Goal: Task Accomplishment & Management: Manage account settings

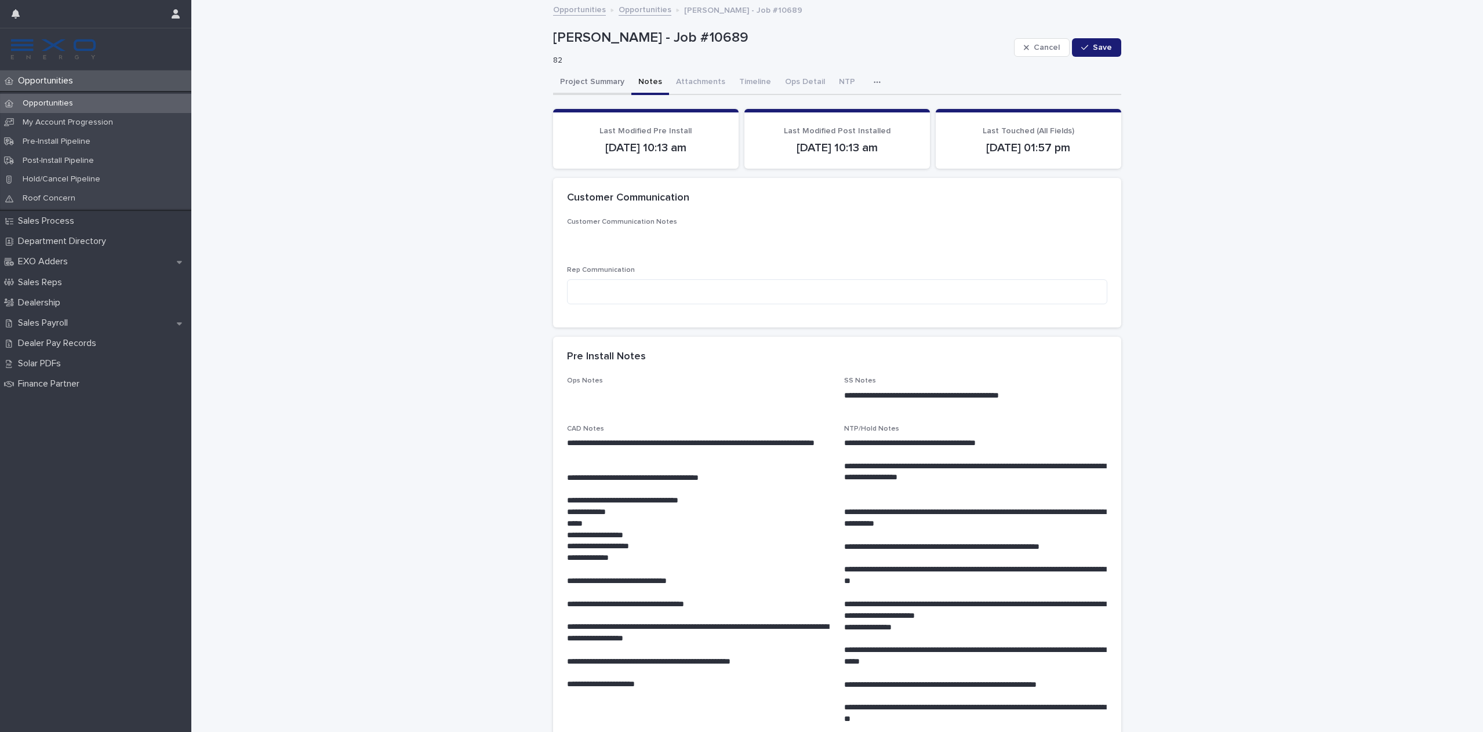
click at [579, 80] on button "Project Summary" at bounding box center [592, 83] width 78 height 24
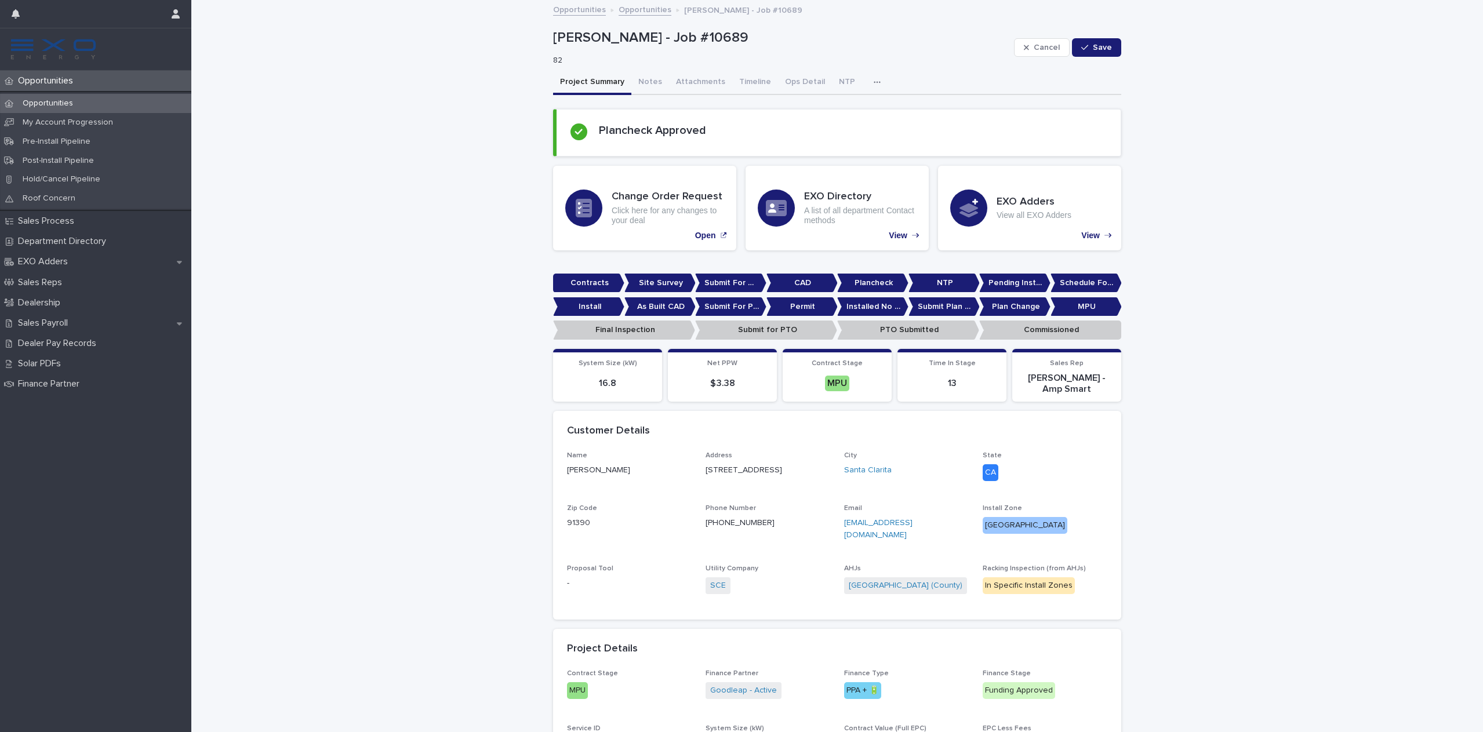
click at [630, 9] on link "Opportunities" at bounding box center [645, 8] width 53 height 13
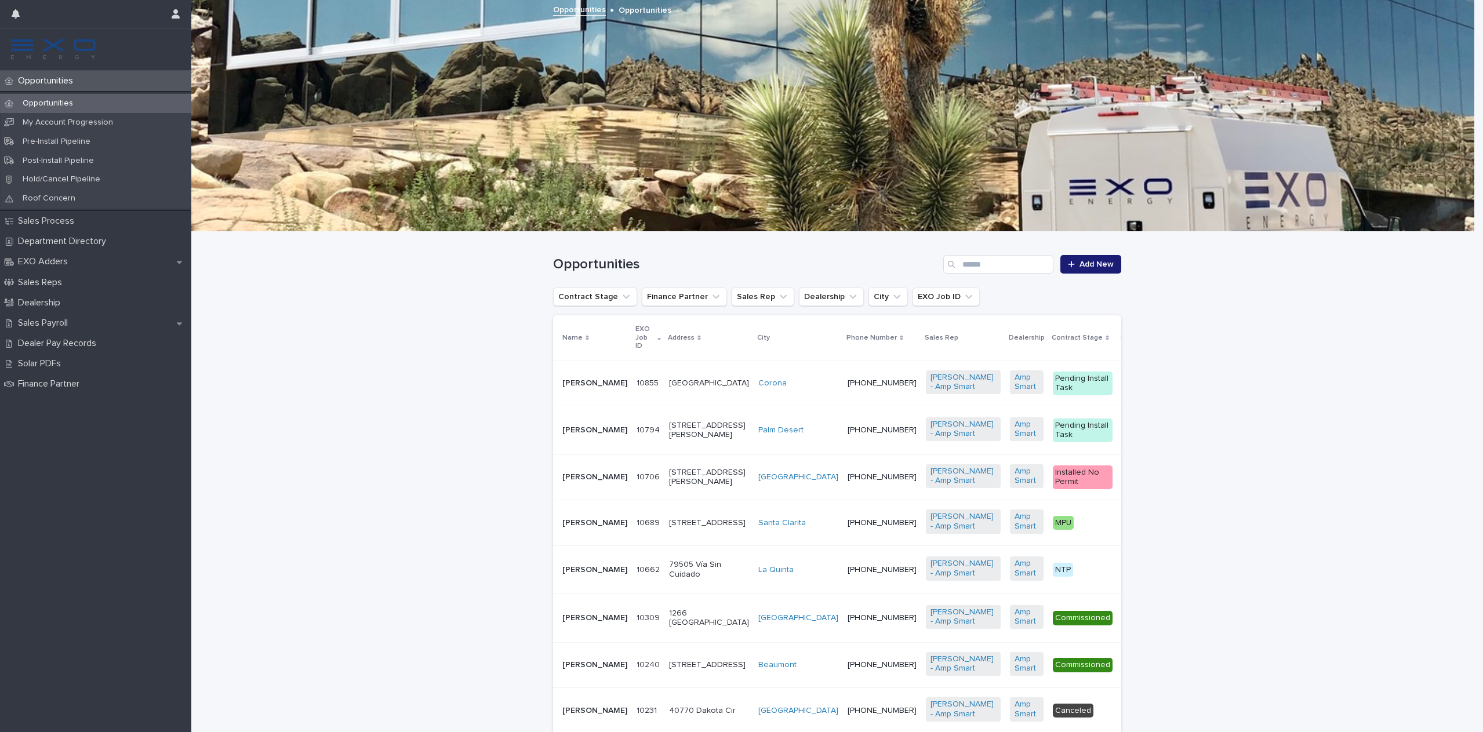
click at [1217, 335] on p "Last Touched (All Fields)" at bounding box center [1231, 338] width 29 height 38
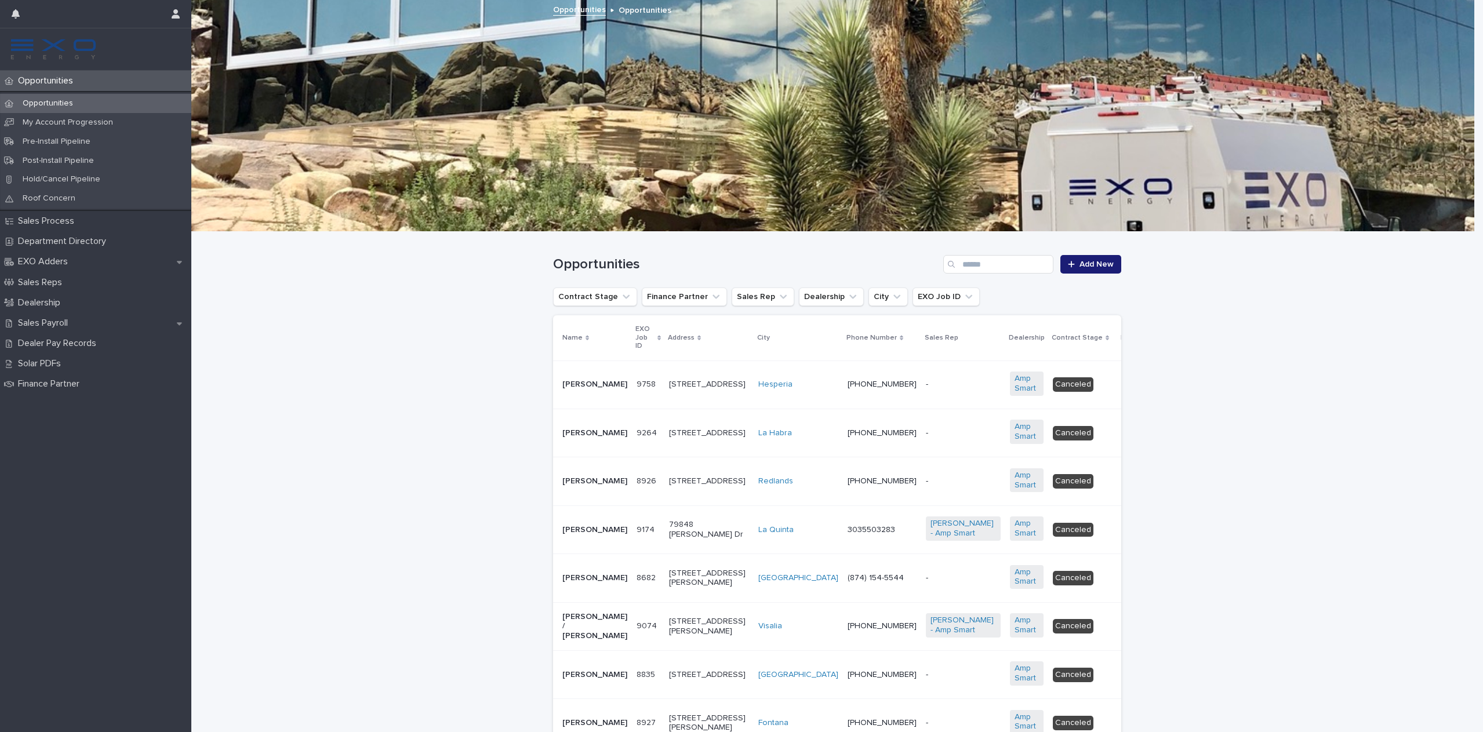
click at [1217, 333] on p "Last Touched (All Fields)" at bounding box center [1231, 338] width 29 height 38
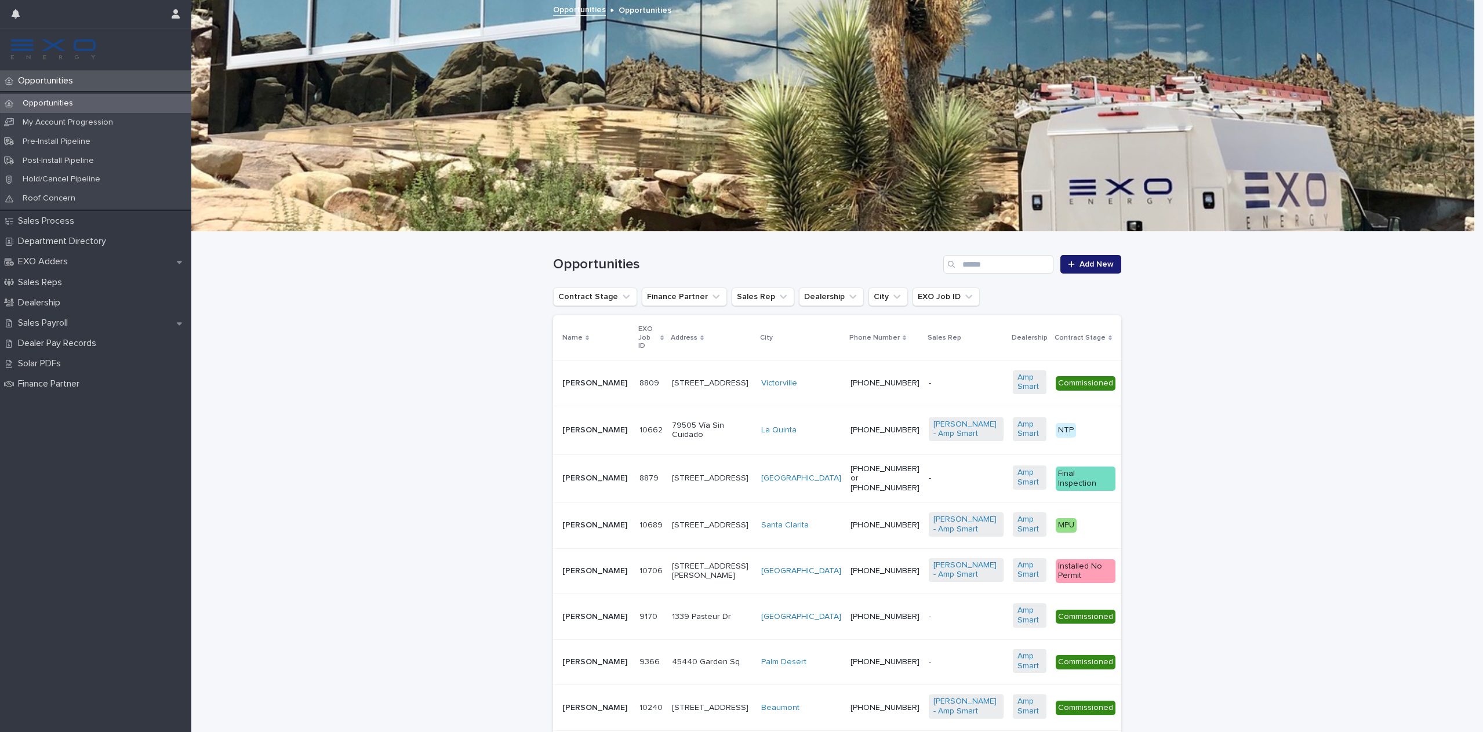
click at [578, 531] on p "[PERSON_NAME]" at bounding box center [597, 526] width 68 height 10
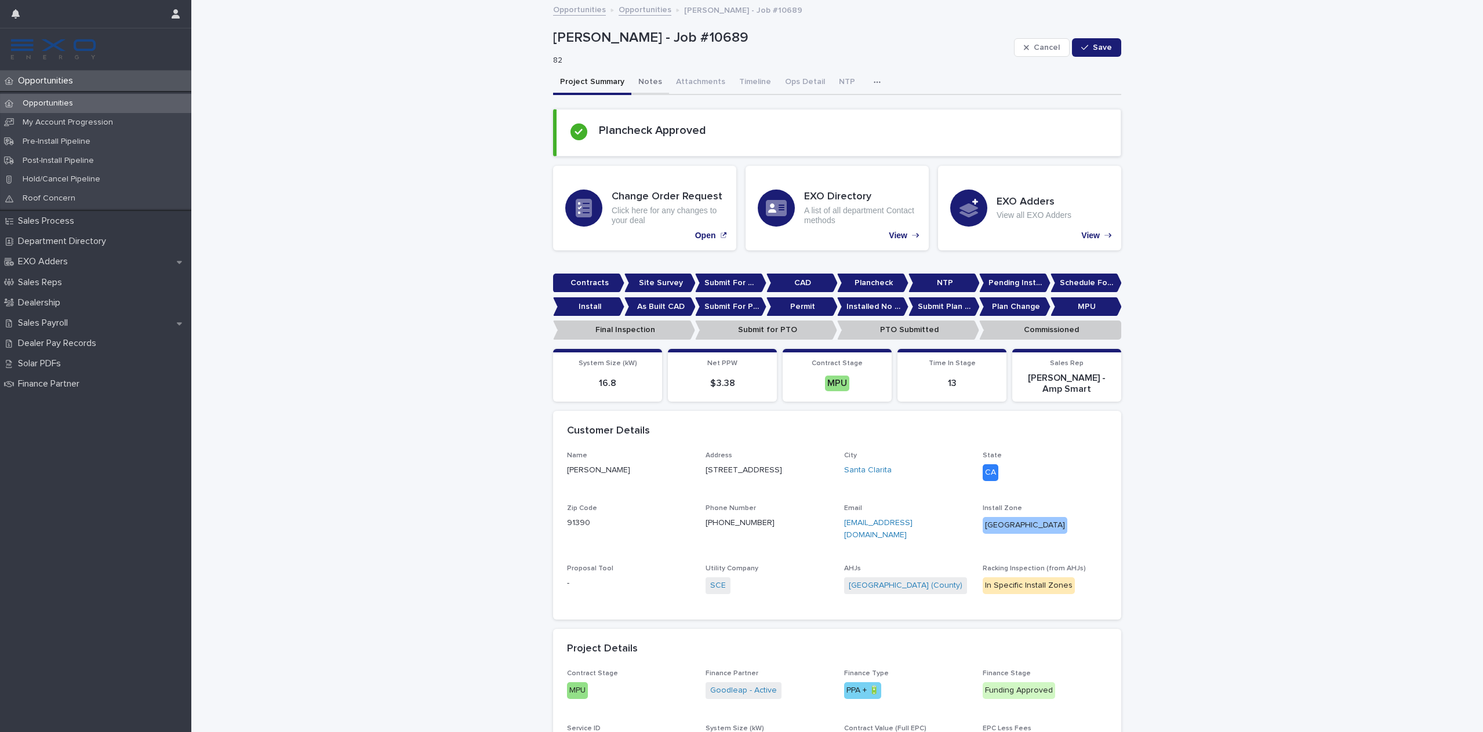
click at [637, 82] on button "Notes" at bounding box center [651, 83] width 38 height 24
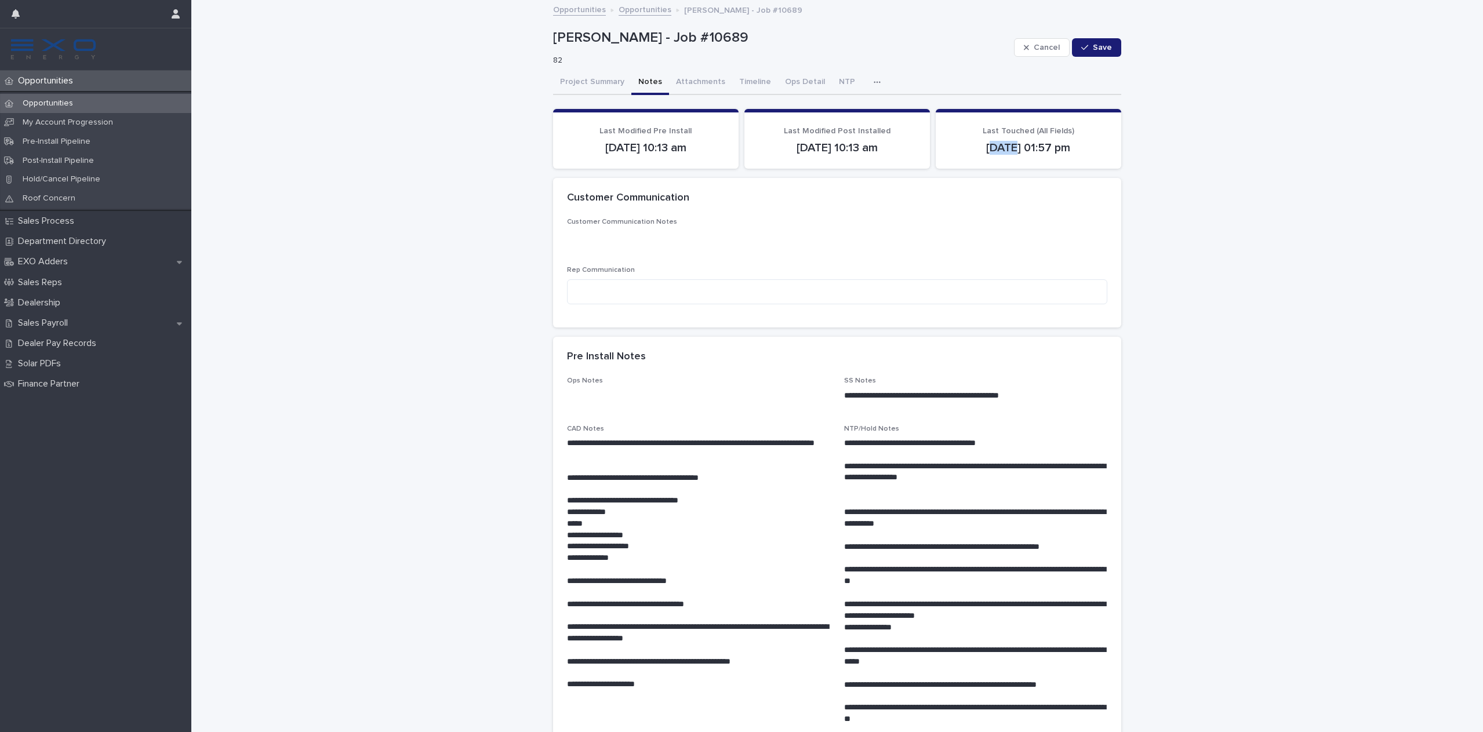
click at [640, 10] on link "Opportunities" at bounding box center [645, 8] width 53 height 13
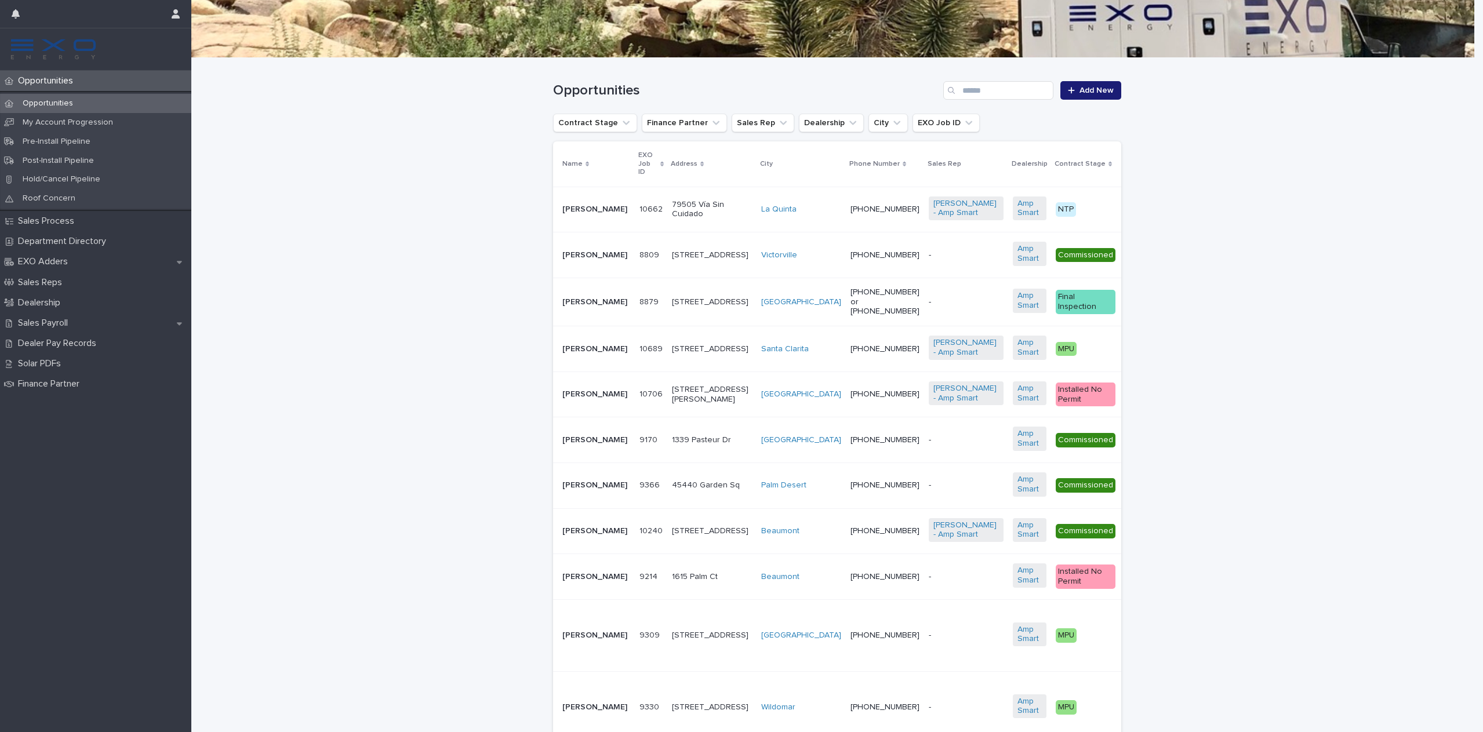
scroll to position [0, 1]
click at [572, 209] on p "[PERSON_NAME]" at bounding box center [596, 210] width 68 height 10
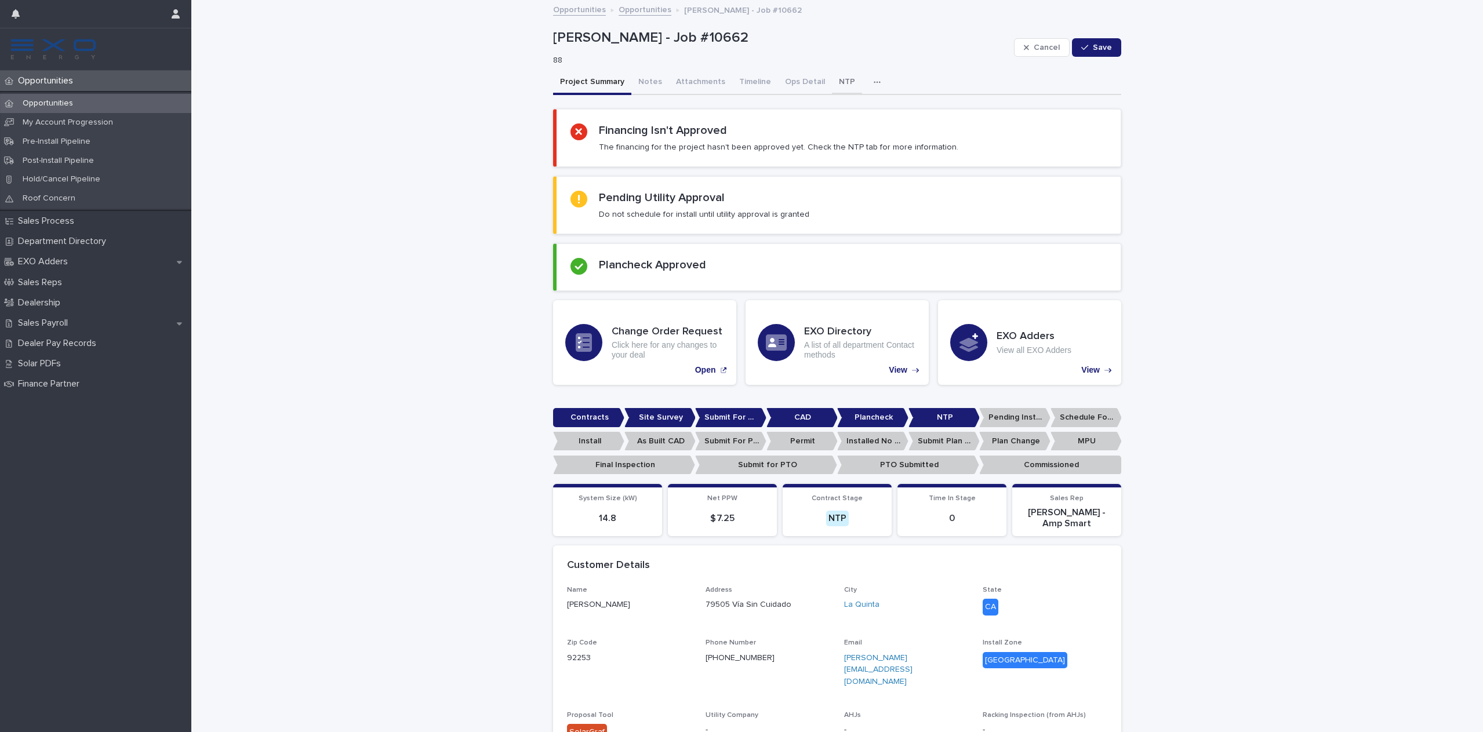
click at [832, 84] on button "NTP" at bounding box center [847, 83] width 30 height 24
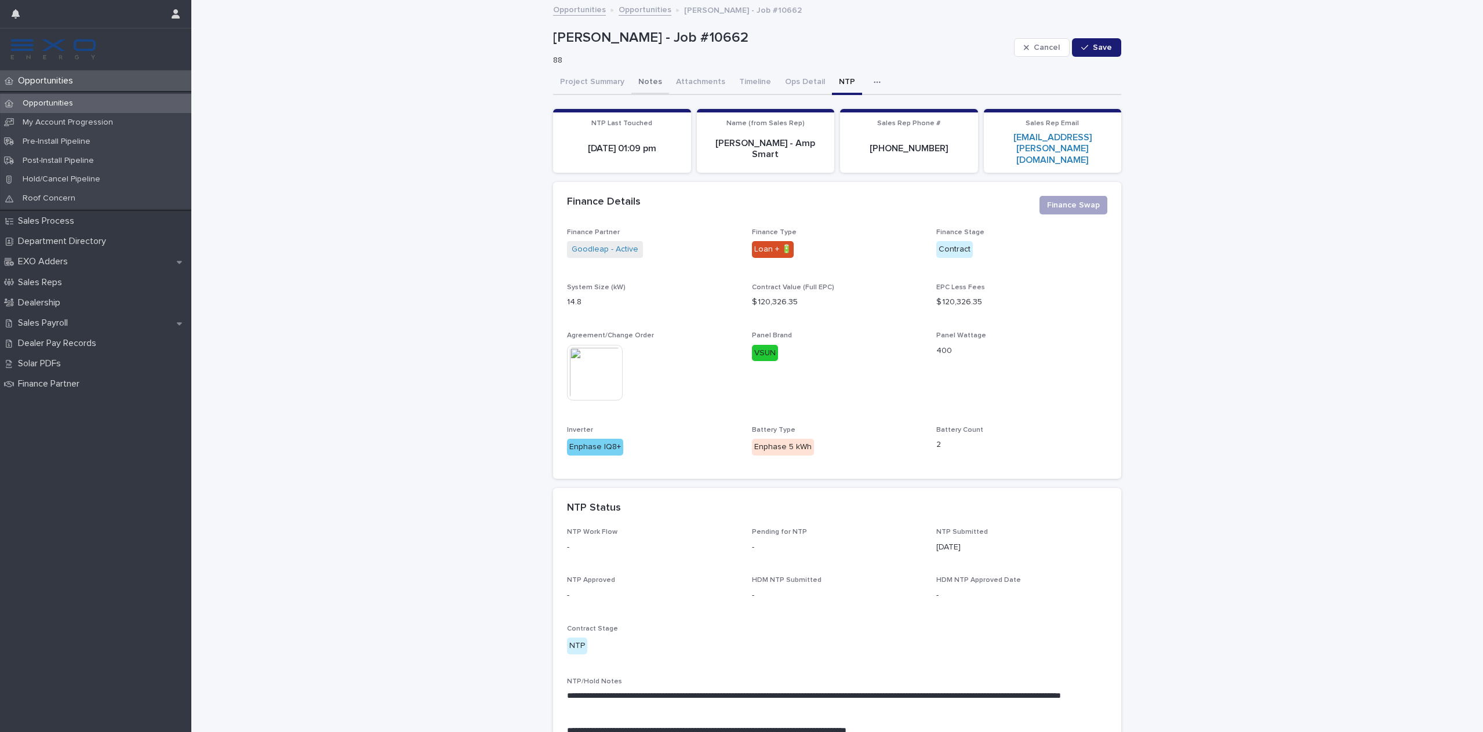
click at [636, 78] on button "Notes" at bounding box center [651, 83] width 38 height 24
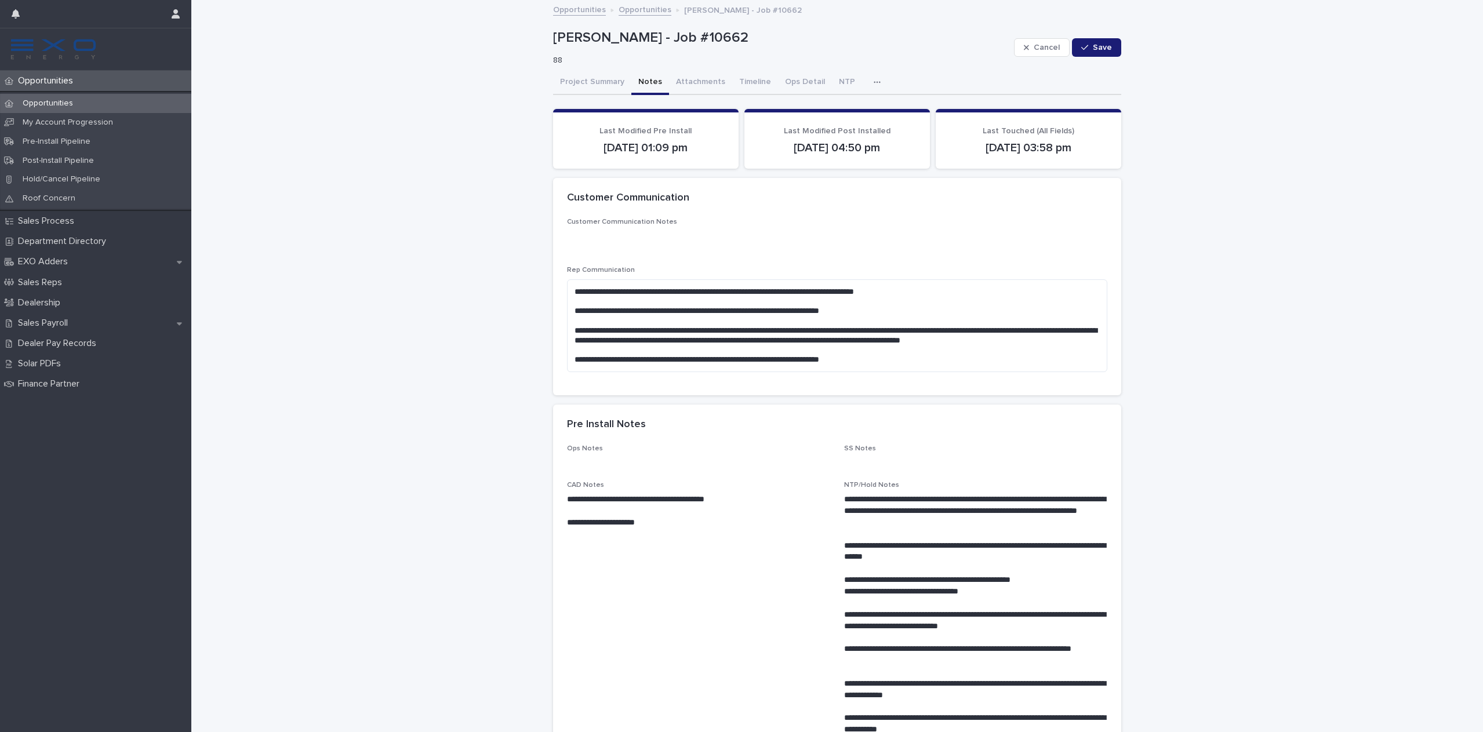
click at [634, 11] on link "Opportunities" at bounding box center [645, 8] width 53 height 13
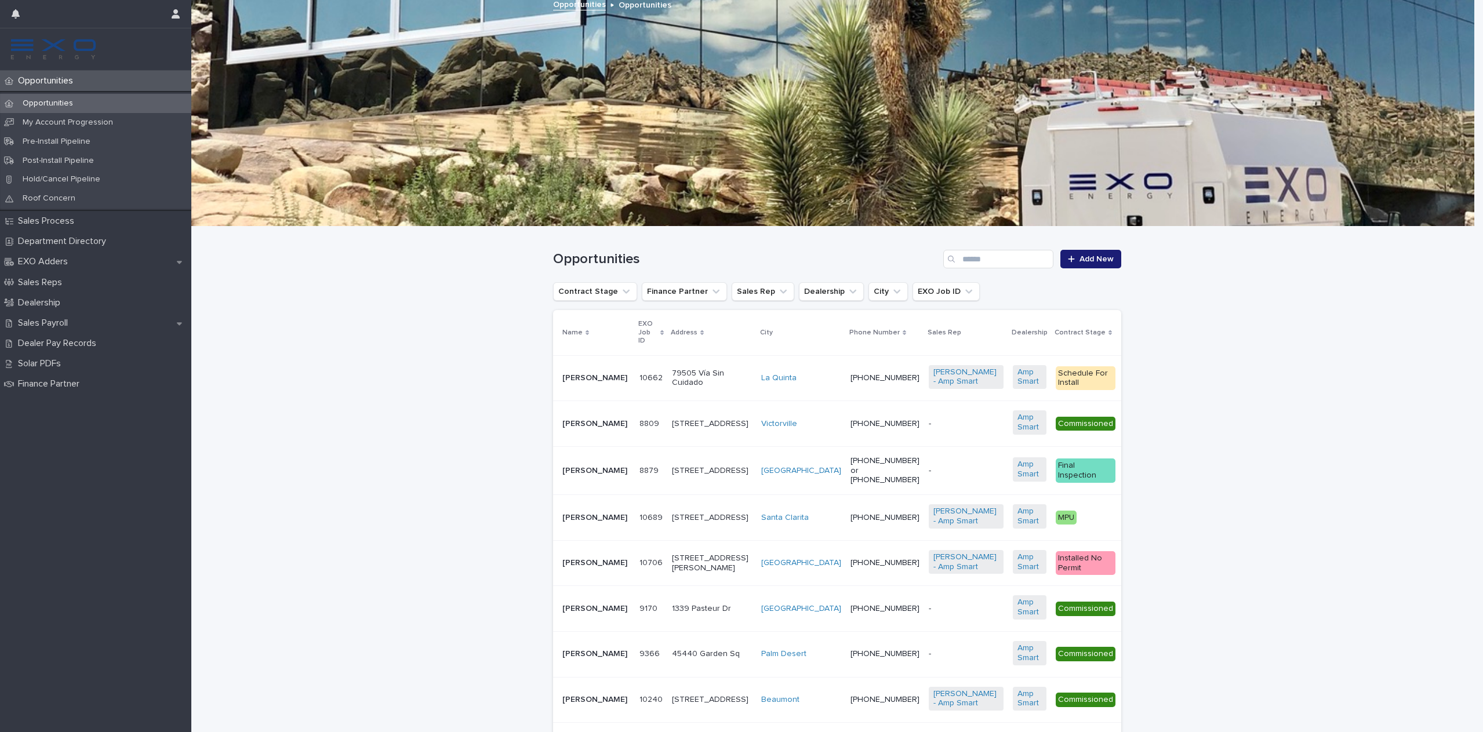
scroll to position [10, 0]
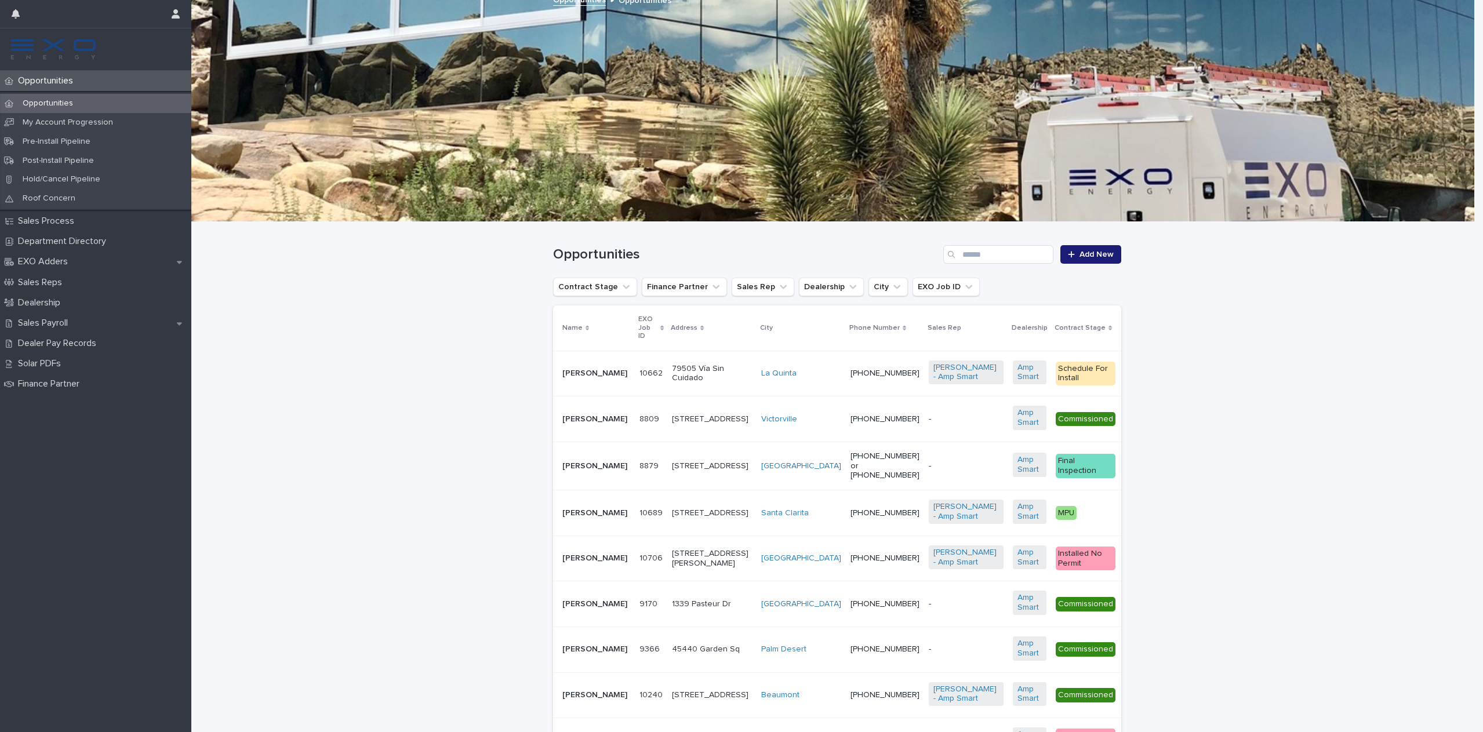
click at [577, 372] on p "[PERSON_NAME]" at bounding box center [597, 374] width 68 height 10
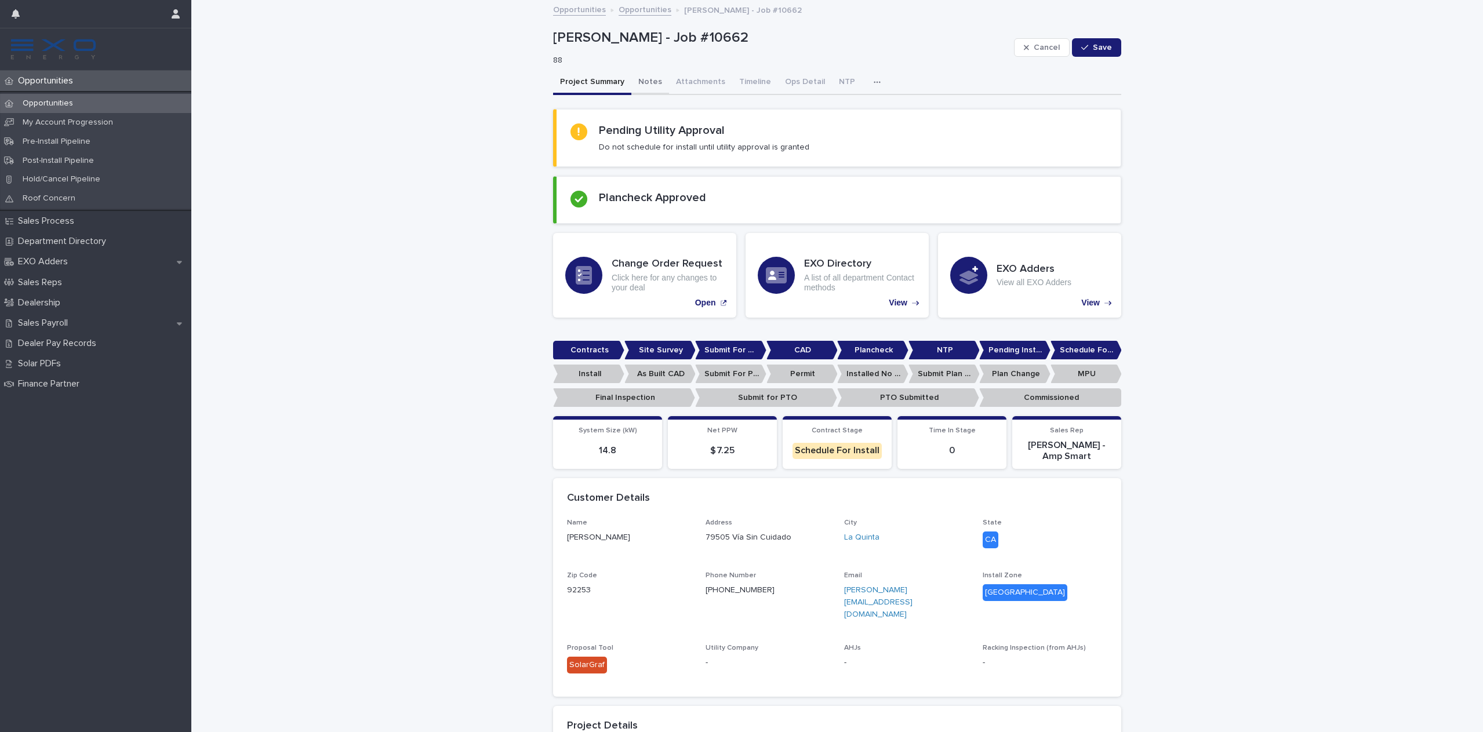
click at [638, 81] on button "Notes" at bounding box center [651, 83] width 38 height 24
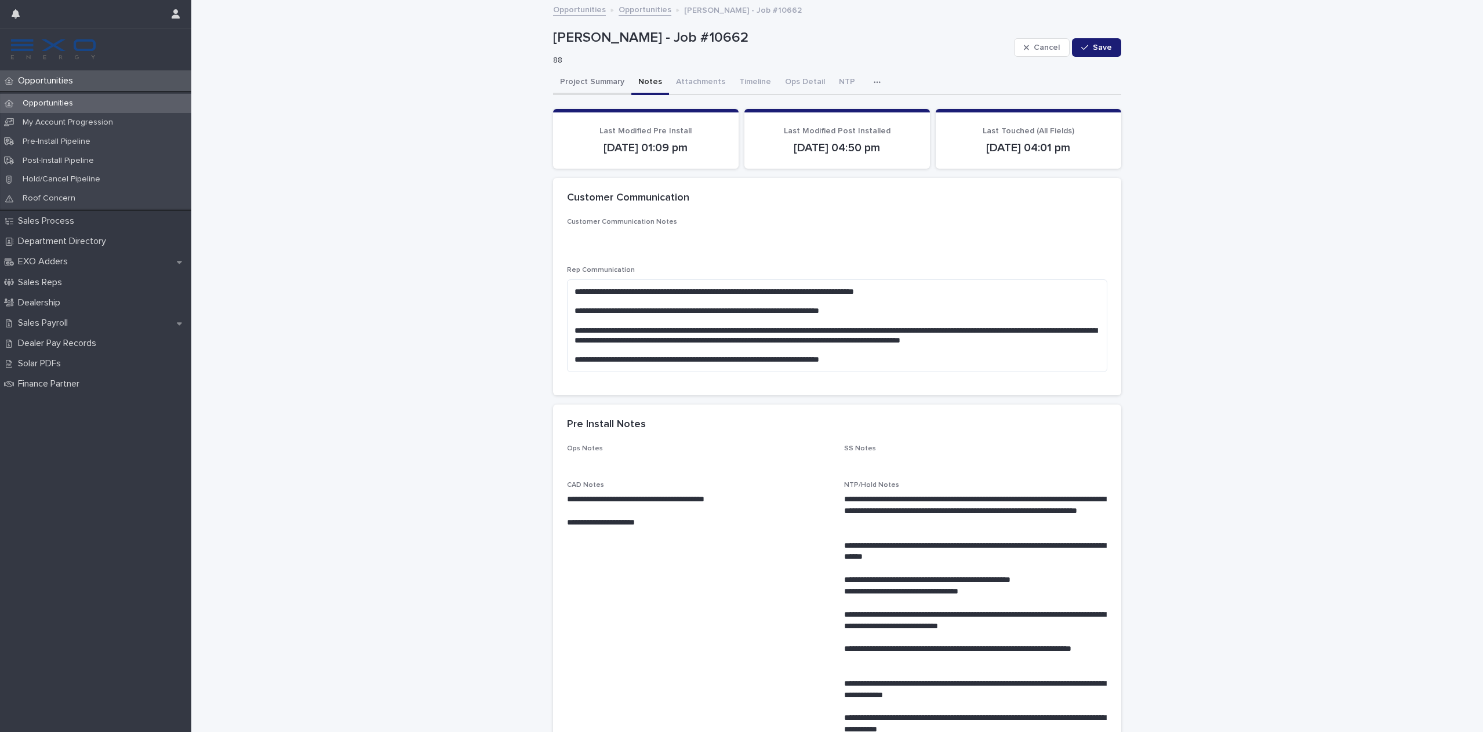
click at [584, 81] on button "Project Summary" at bounding box center [592, 83] width 78 height 24
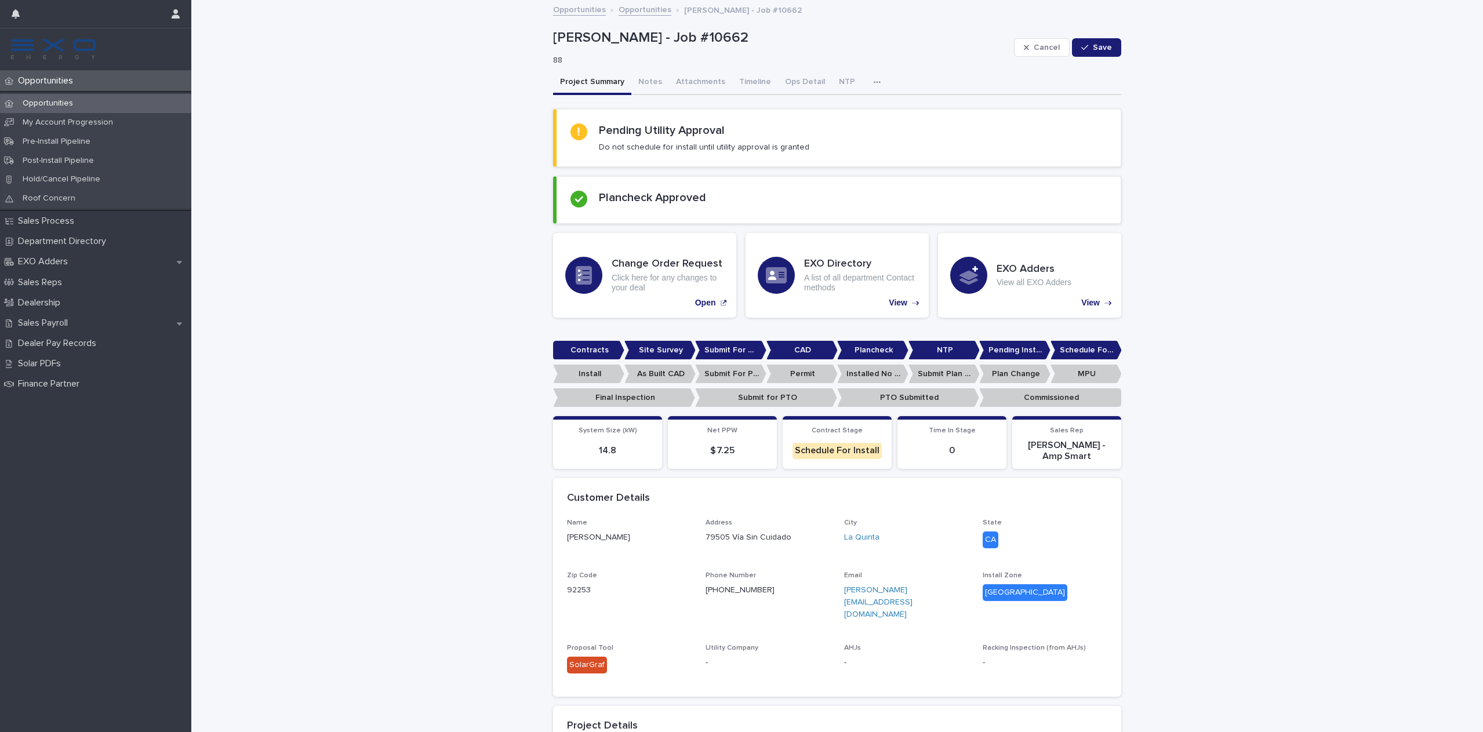
click at [1018, 350] on p "Pending Install Task" at bounding box center [1014, 350] width 71 height 19
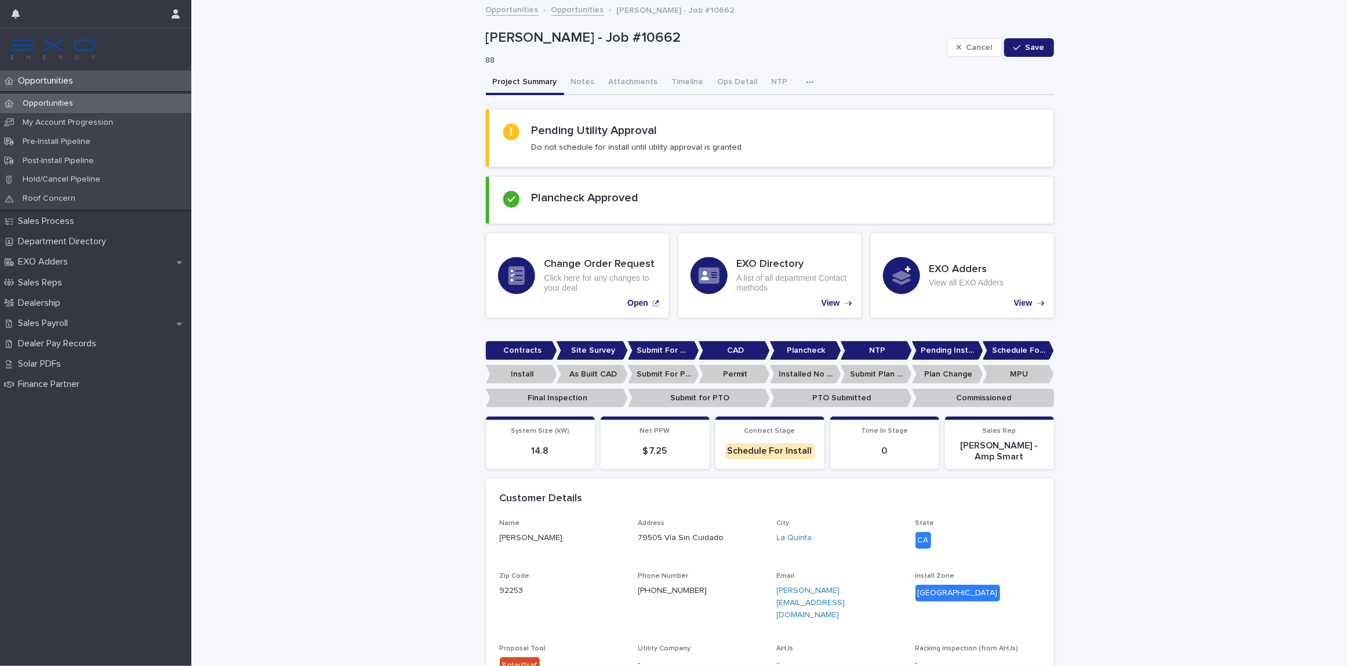
drag, startPoint x: 1379, startPoint y: 1, endPoint x: 1135, endPoint y: 389, distance: 458.1
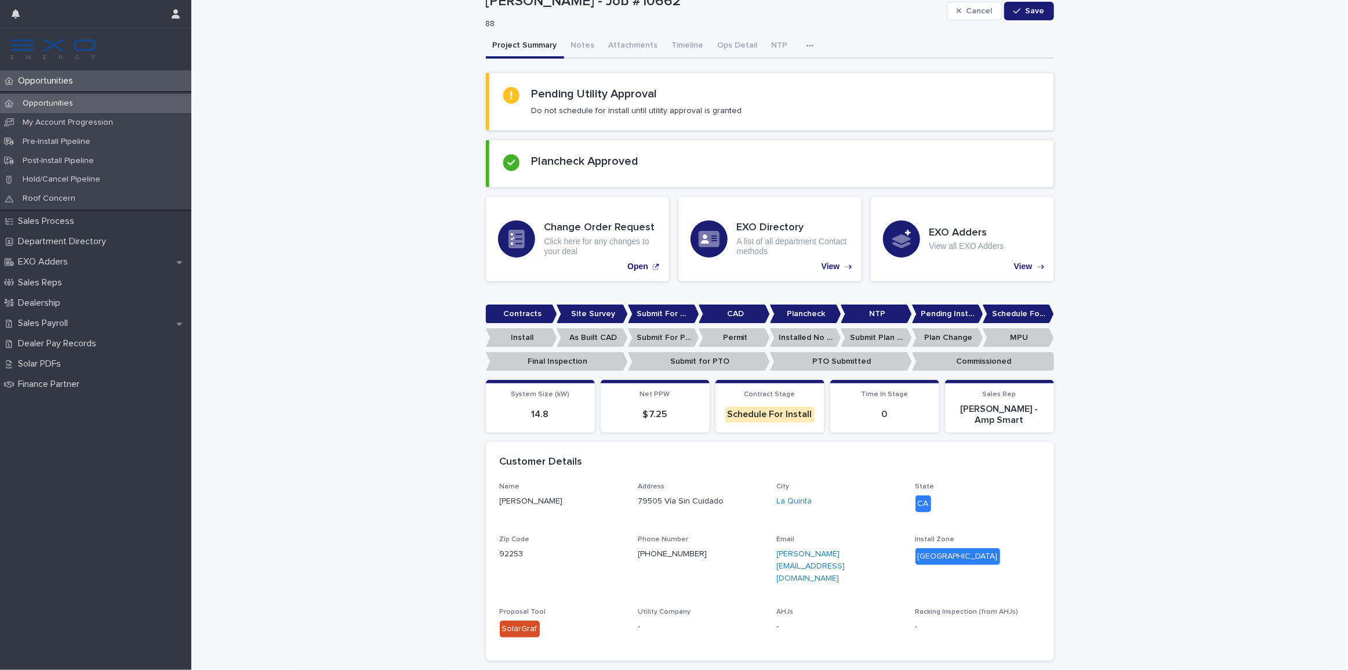
scroll to position [52, 0]
